Goal: Task Accomplishment & Management: Use online tool/utility

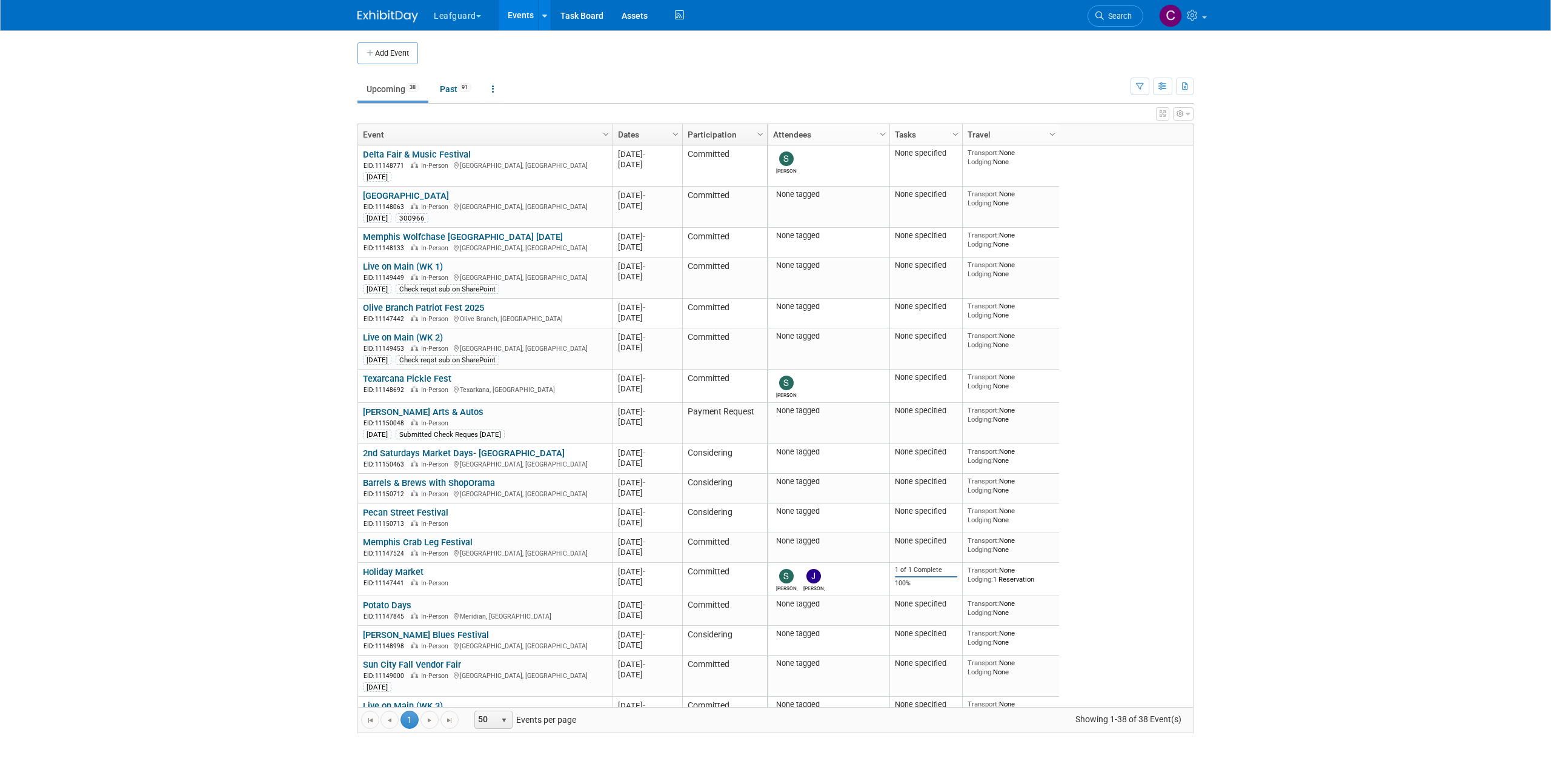
click at [474, 21] on button "Leafguard" at bounding box center [464, 13] width 63 height 27
click at [343, 114] on body "Leafguard Choose Workspace: Great Day Improvements Leafguard Events Add Event B…" at bounding box center [776, 392] width 1551 height 784
click at [480, 15] on span "button" at bounding box center [479, 16] width 5 height 3
click at [474, 11] on button "Leafguard" at bounding box center [464, 13] width 63 height 27
click at [474, 13] on button "Leafguard" at bounding box center [464, 13] width 63 height 27
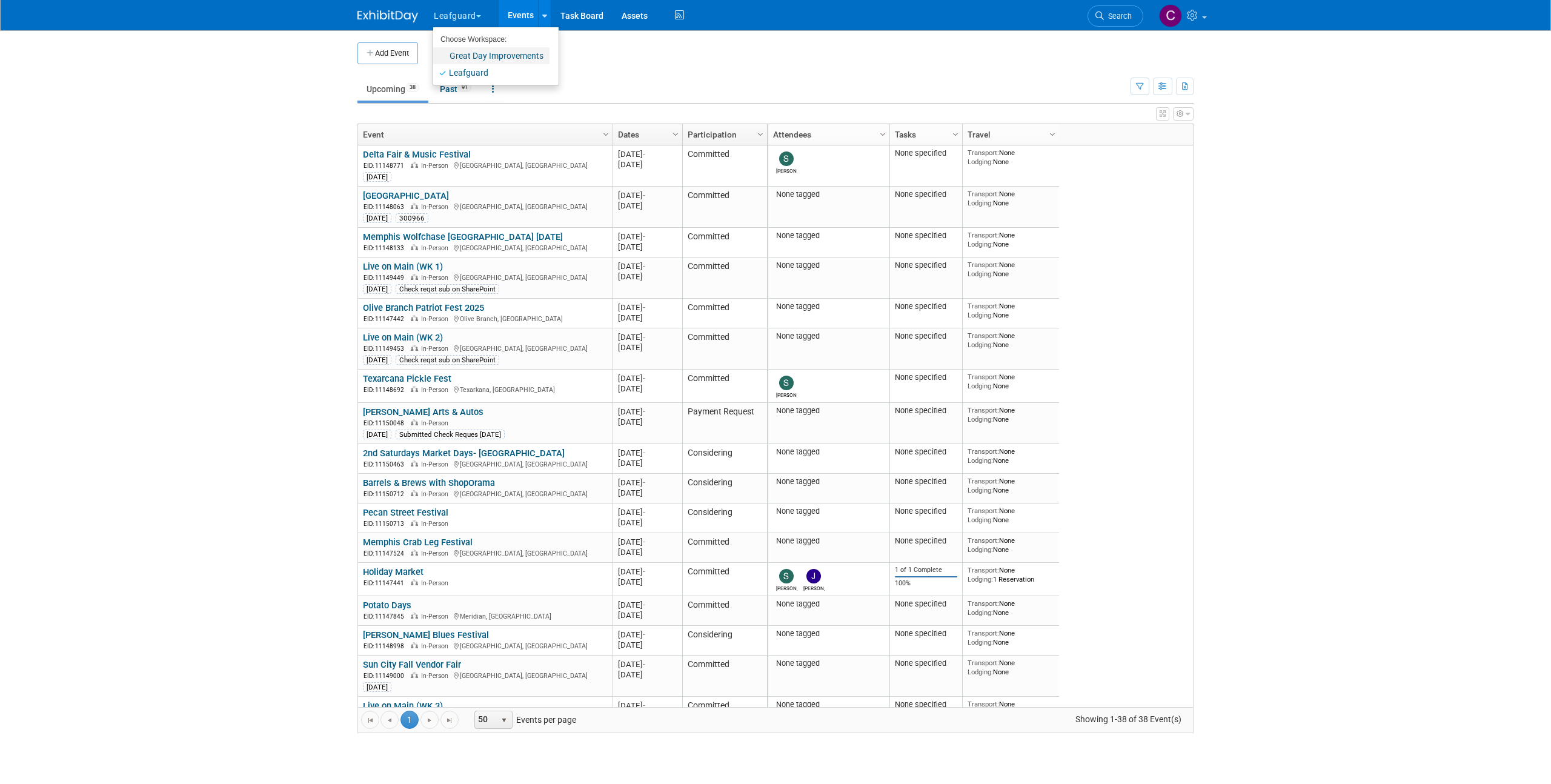
click at [481, 55] on link "Great Day Improvements" at bounding box center [492, 56] width 117 height 17
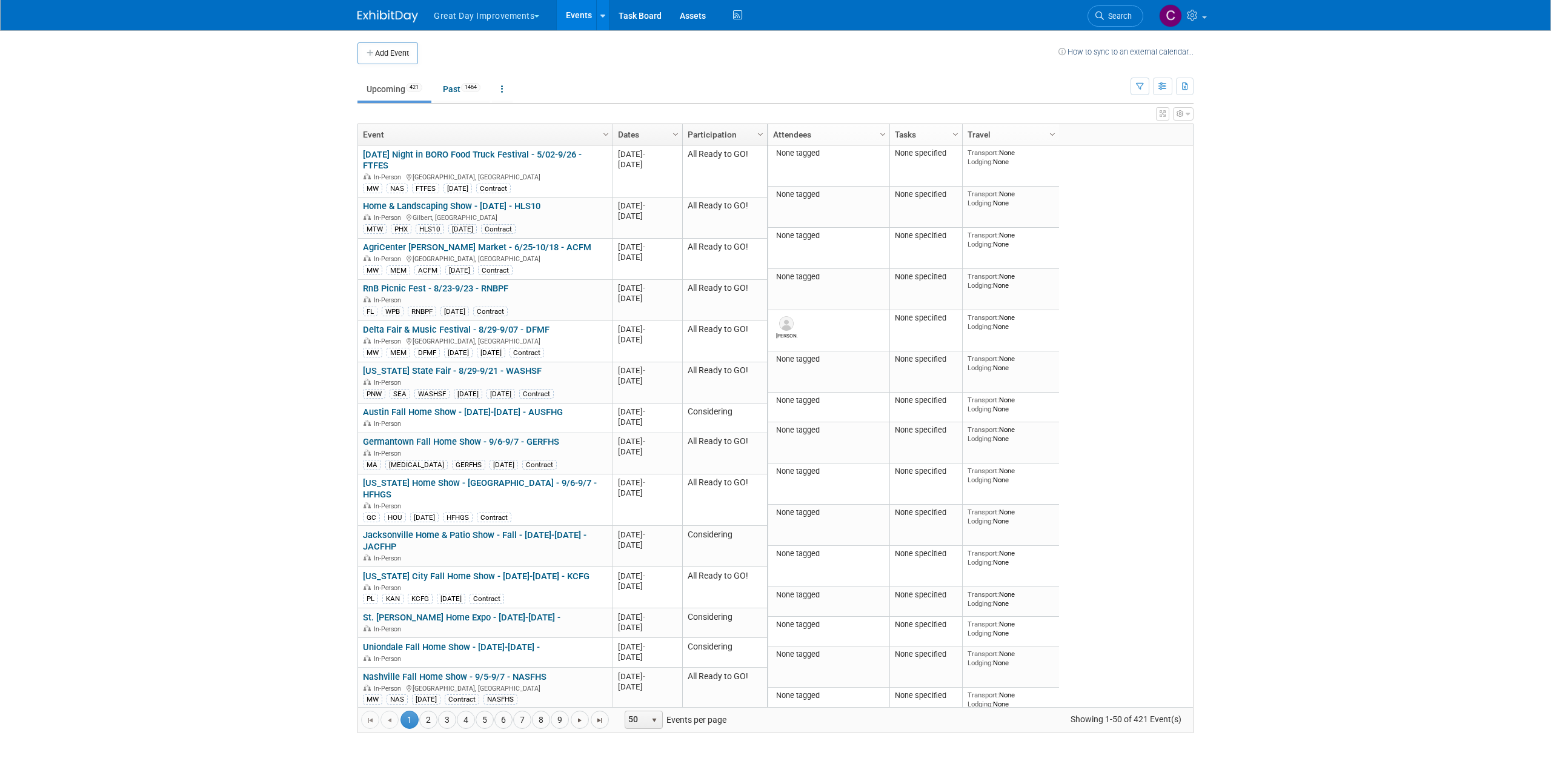
click at [535, 17] on span "button" at bounding box center [537, 16] width 5 height 3
click at [476, 73] on link "Leafguard" at bounding box center [491, 73] width 116 height 17
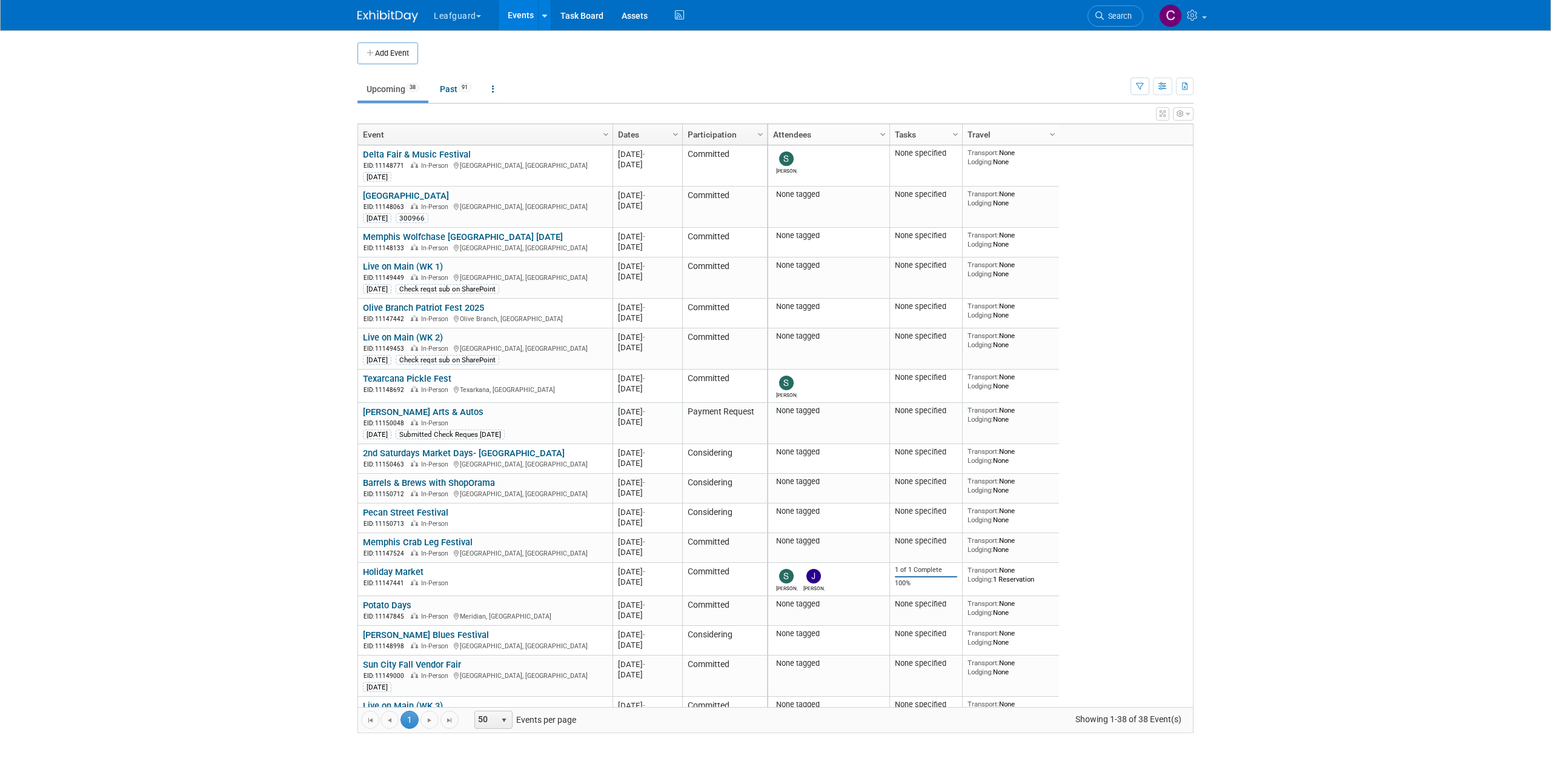
click at [472, 17] on button "Leafguard" at bounding box center [464, 13] width 63 height 27
click at [628, 15] on link "Assets" at bounding box center [635, 15] width 45 height 30
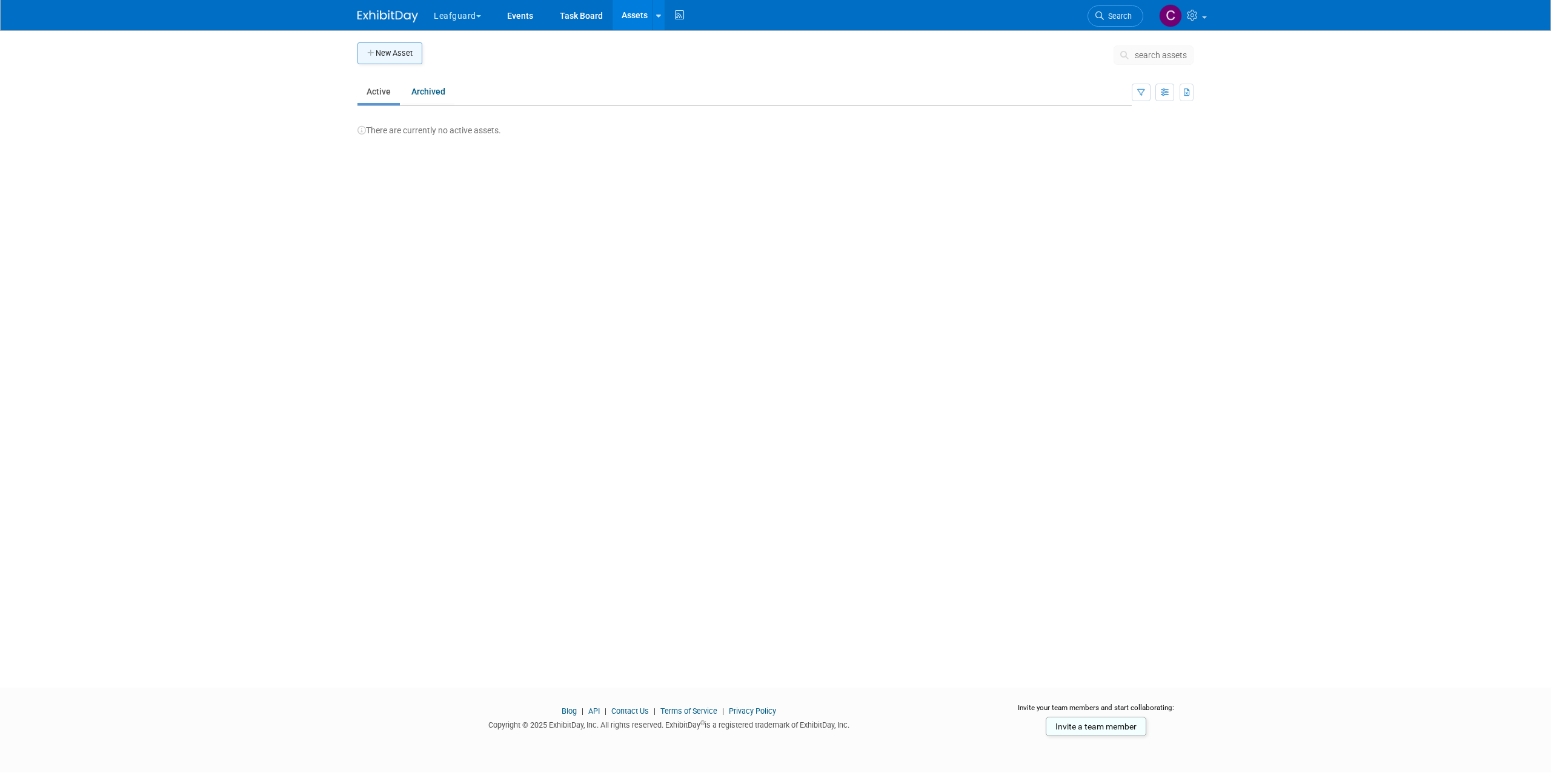
click at [407, 57] on button "New Asset" at bounding box center [390, 52] width 65 height 21
